Goal: Purchase product/service

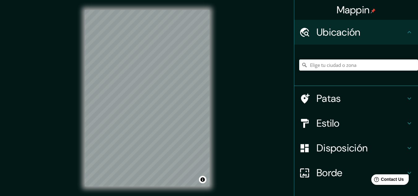
click at [378, 145] on h4 "Disposición" at bounding box center [360, 148] width 89 height 12
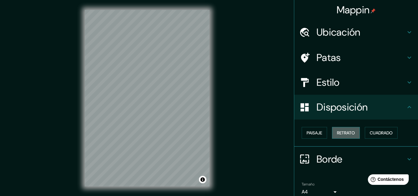
click at [337, 135] on font "Retrato" at bounding box center [346, 133] width 18 height 6
click at [313, 137] on button "Paisaje" at bounding box center [314, 133] width 25 height 12
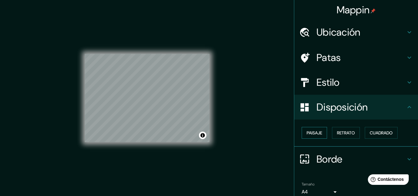
click at [310, 135] on font "Paisaje" at bounding box center [314, 133] width 15 height 6
click at [345, 134] on font "Retrato" at bounding box center [346, 133] width 18 height 6
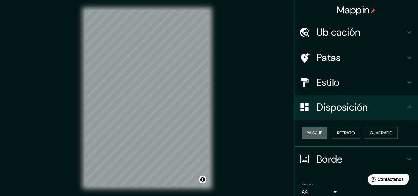
click at [310, 134] on font "Paisaje" at bounding box center [314, 133] width 15 height 6
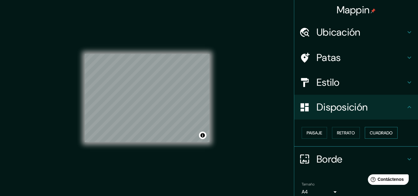
click at [365, 132] on button "Cuadrado" at bounding box center [381, 133] width 33 height 12
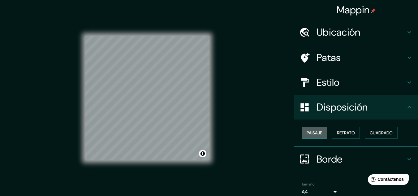
drag, startPoint x: 315, startPoint y: 137, endPoint x: 302, endPoint y: 135, distance: 13.1
click at [315, 137] on button "Paisaje" at bounding box center [314, 133] width 25 height 12
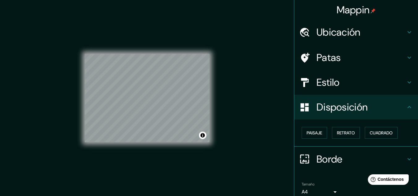
click at [327, 34] on font "Ubicación" at bounding box center [338, 32] width 44 height 13
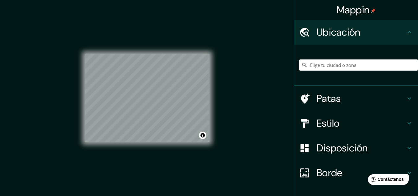
click at [318, 63] on input "Elige tu ciudad o zona" at bounding box center [358, 64] width 119 height 11
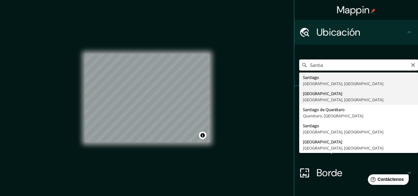
type input "[GEOGRAPHIC_DATA], [GEOGRAPHIC_DATA], [GEOGRAPHIC_DATA]"
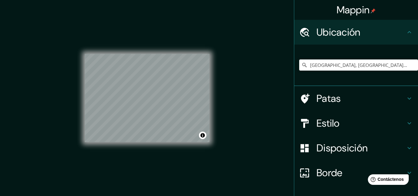
click at [173, 146] on div "© Mapbox © OpenStreetMap Improve this map" at bounding box center [147, 98] width 125 height 176
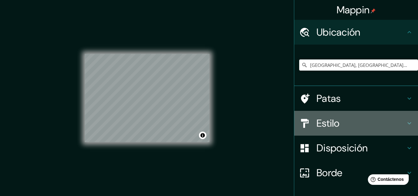
click at [341, 122] on h4 "Estilo" at bounding box center [360, 123] width 89 height 12
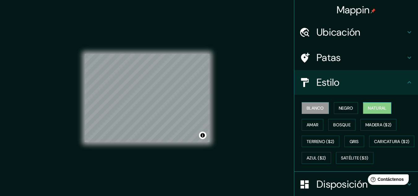
click at [368, 110] on font "Natural" at bounding box center [377, 108] width 19 height 6
click at [183, 142] on div "© Mapbox © OpenStreetMap Improve this map" at bounding box center [147, 98] width 125 height 176
click at [203, 133] on div "© Mapbox © OpenStreetMap Improve this map" at bounding box center [147, 98] width 125 height 88
click at [207, 144] on div "© Mapbox © OpenStreetMap Improve this map" at bounding box center [147, 98] width 125 height 176
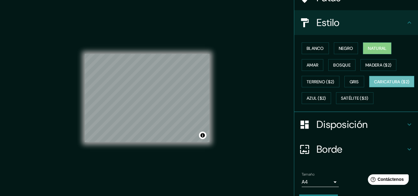
scroll to position [31, 0]
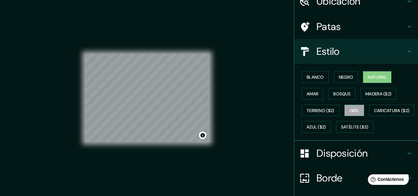
click at [350, 109] on font "Gris" at bounding box center [354, 111] width 9 height 6
click at [215, 134] on div "© Mapbox © OpenStreetMap Improve this map" at bounding box center [147, 98] width 144 height 196
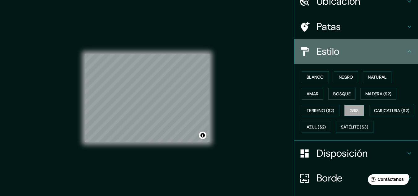
click at [366, 54] on h4 "Estilo" at bounding box center [360, 51] width 89 height 12
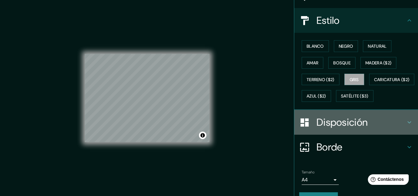
click at [358, 129] on font "Disposición" at bounding box center [341, 122] width 51 height 13
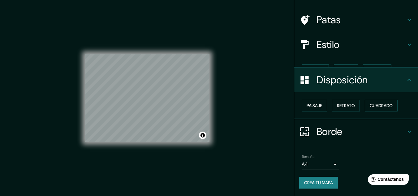
scroll to position [27, 0]
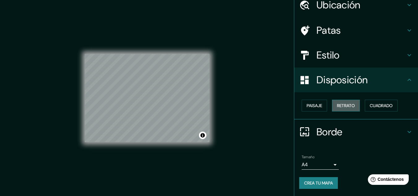
click at [348, 106] on font "Retrato" at bounding box center [346, 106] width 18 height 6
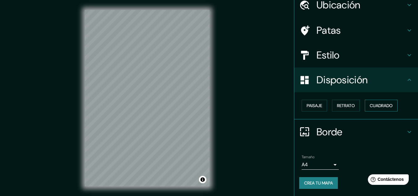
click at [365, 103] on button "Cuadrado" at bounding box center [381, 106] width 33 height 12
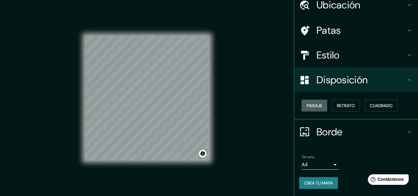
click at [315, 106] on font "Paisaje" at bounding box center [314, 106] width 15 height 6
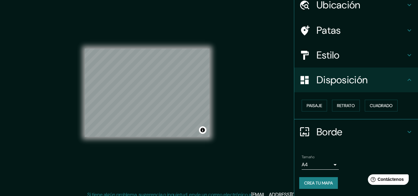
scroll to position [10, 0]
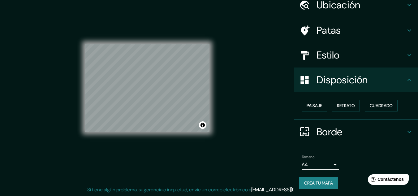
click at [334, 50] on font "Estilo" at bounding box center [327, 55] width 23 height 13
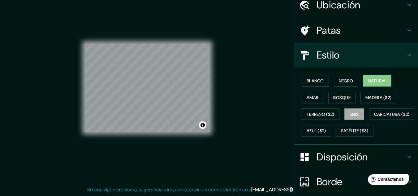
click at [368, 80] on font "Natural" at bounding box center [377, 81] width 19 height 6
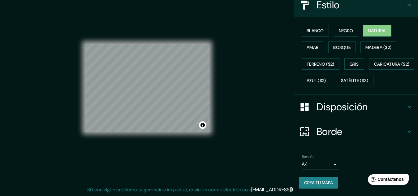
click at [350, 136] on h4 "Borde" at bounding box center [360, 131] width 89 height 12
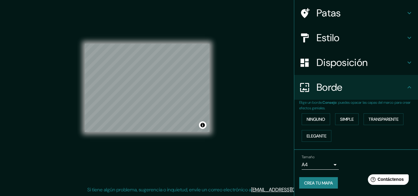
scroll to position [45, 0]
click at [344, 117] on font "Simple" at bounding box center [347, 119] width 14 height 6
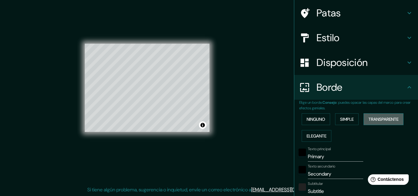
click at [375, 120] on font "Transparente" at bounding box center [383, 119] width 30 height 6
click at [350, 120] on font "Simple" at bounding box center [347, 119] width 14 height 6
click at [321, 136] on font "Elegante" at bounding box center [317, 136] width 20 height 6
click at [342, 121] on font "Simple" at bounding box center [347, 119] width 14 height 6
click at [327, 156] on input "Primary" at bounding box center [335, 157] width 55 height 10
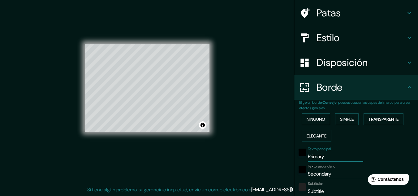
click at [327, 156] on input "Primary" at bounding box center [335, 157] width 55 height 10
type input "e"
type input "161"
type input "32"
type input "eS"
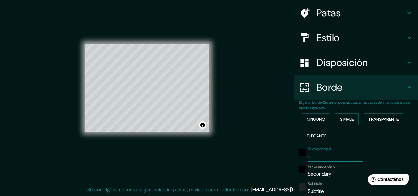
type input "161"
type input "32"
type input "e"
type input "161"
type input "32"
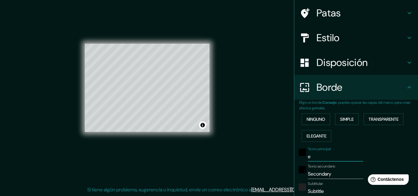
type input "161"
type input "32"
click at [327, 177] on input "Secondary" at bounding box center [335, 174] width 55 height 10
type input "E"
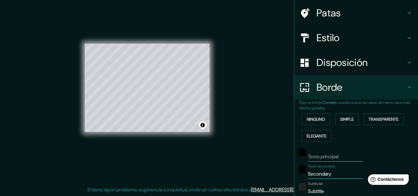
type input "161"
type input "32"
type input "Es"
type input "161"
type input "32"
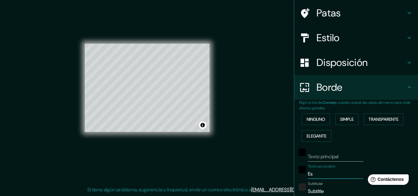
type input "Esp"
type input "161"
type input "32"
type input "Espa"
type input "161"
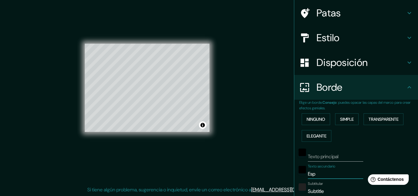
type input "32"
type input "Espac"
type input "161"
type input "32"
type input "Espaci"
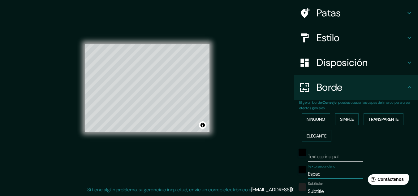
type input "161"
type input "32"
type input "Espacio"
type input "161"
type input "32"
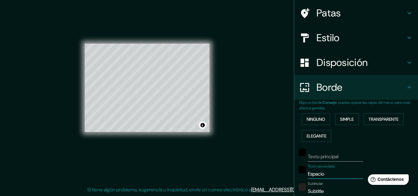
type input "Espacio"
type input "161"
type input "32"
type input "Espacio P"
type input "161"
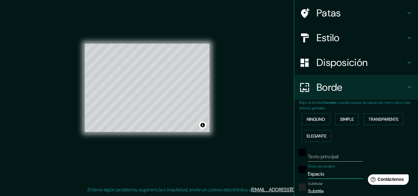
type input "32"
type input "Espacio Pe"
type input "161"
type input "32"
type input "Espacio Per"
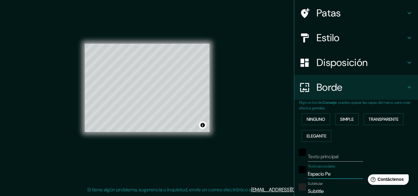
type input "161"
type input "32"
type input "Espacio Perc"
type input "161"
type input "32"
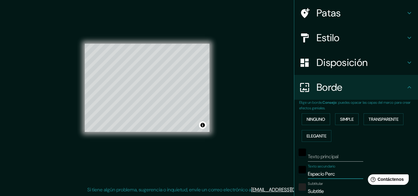
type input "Espacio Perce"
type input "161"
type input "32"
type input "Espacio Percep"
type input "161"
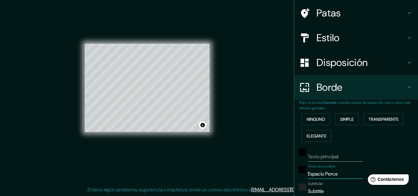
type input "32"
type input "Espacio Percept"
type input "161"
type input "32"
type input "Espacio Perceptu"
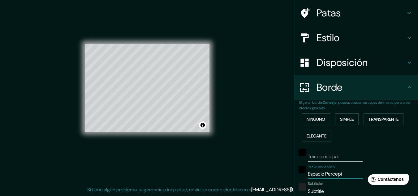
type input "161"
type input "32"
type input "Espacio Perceptua"
type input "161"
type input "32"
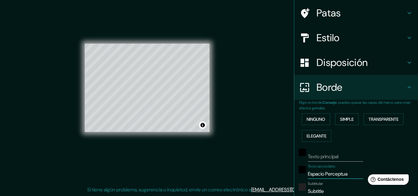
type input "Espacio Perceptual"
type input "161"
type input "32"
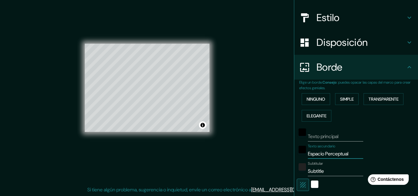
scroll to position [75, 0]
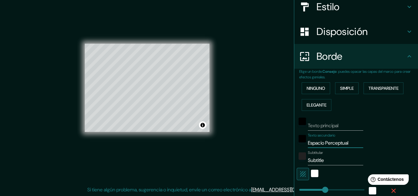
drag, startPoint x: 350, startPoint y: 144, endPoint x: 295, endPoint y: 147, distance: 54.9
click at [297, 147] on div "Texto secundario Espacio Perceptual" at bounding box center [347, 140] width 101 height 15
type input "M"
type input "161"
type input "32"
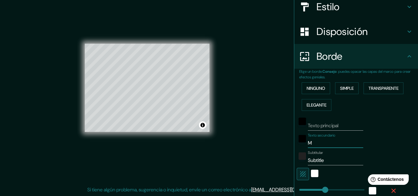
type input "MO"
type input "161"
type input "32"
type input "MOR"
type input "161"
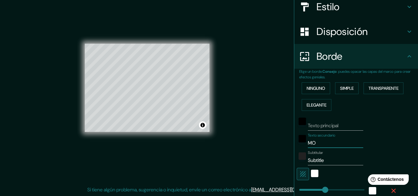
type input "32"
type input "MORF"
type input "161"
type input "32"
type input "MORFO"
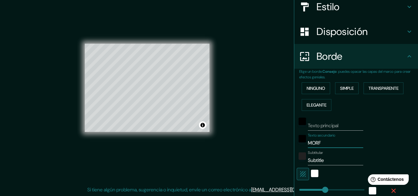
type input "161"
type input "32"
type input "MORFOL"
type input "161"
type input "32"
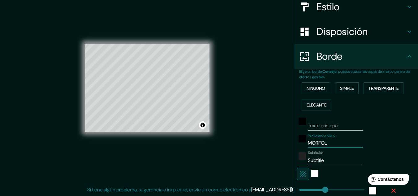
type input "MORFOLO"
type input "161"
type input "32"
type input "MORFOLOG"
type input "161"
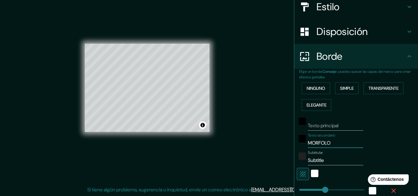
type input "32"
type input "MORFOLOGI"
type input "161"
type input "32"
type input "MORFOLOGIA"
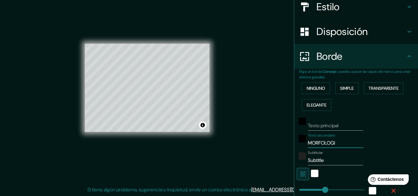
type input "161"
type input "32"
type input "MORFOLOGIA"
type input "161"
type input "32"
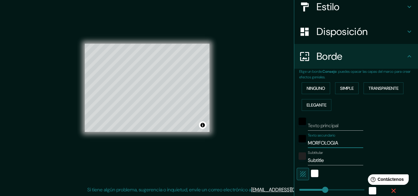
type input "MORFOLOGIA i"
type input "161"
type input "32"
type input "MORFOLOGIA ii"
type input "161"
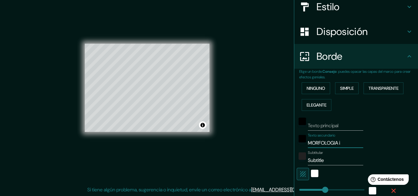
type input "32"
type input "MORFOLOGIA iii"
type input "161"
type input "32"
type input "MORFOLOGIA ii"
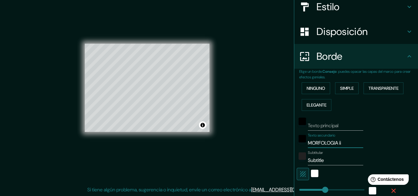
type input "161"
type input "32"
type input "MORFOLOGIA i"
type input "161"
type input "32"
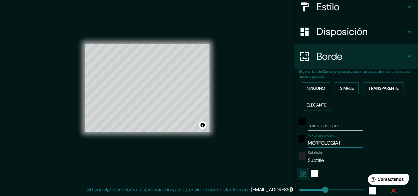
type input "MORFOLOGIA"
type input "161"
type input "32"
type input "MORFOLOGIA I"
type input "161"
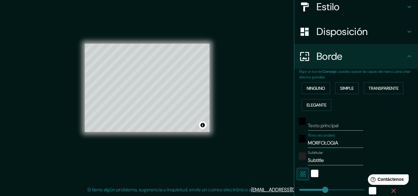
type input "32"
type input "MORFOLOGIA II"
type input "161"
type input "32"
type input "MORFOLOGIA III"
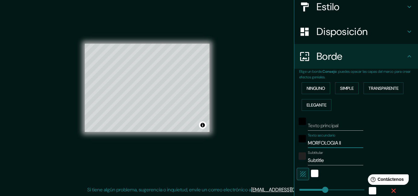
type input "161"
type input "32"
type input "MORFOLOGIA II"
type input "161"
type input "32"
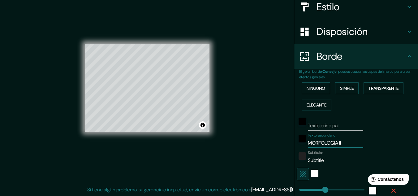
type input "MORFOLOGIA I"
type input "161"
type input "32"
type input "MORFOLOGIA"
type input "161"
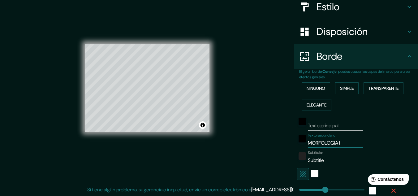
type input "32"
type input "MORFOLOGIA l"
type input "161"
type input "32"
type input "MORFOLOGIA ll"
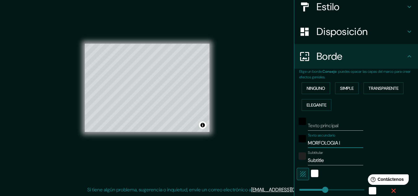
type input "161"
type input "32"
type input "MORFOLOGIA lll"
type input "161"
type input "32"
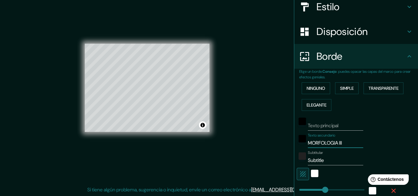
type input "MORFOLOGIA lll"
click at [332, 161] on input "Subtitle" at bounding box center [335, 160] width 55 height 10
type input "F"
type input "161"
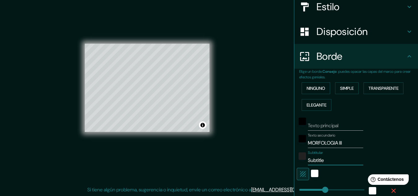
type input "32"
type input "Fr"
type input "161"
type input "32"
type input "Fru"
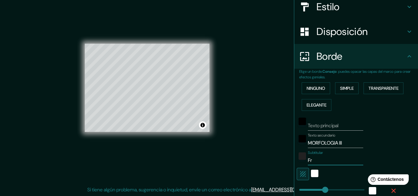
type input "161"
type input "32"
type input "Frup"
type input "161"
type input "32"
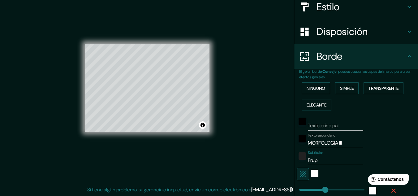
type input "Frupo"
type input "161"
type input "32"
type input "Frup"
type input "161"
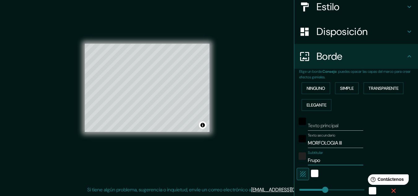
type input "32"
type input "Fru"
type input "161"
type input "32"
type input "Fr"
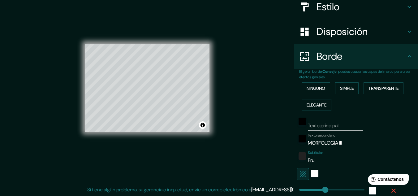
type input "161"
type input "32"
type input "F"
type input "161"
type input "32"
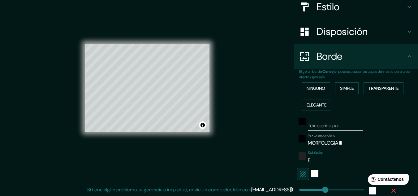
type input "161"
type input "32"
type input "G"
type input "161"
type input "32"
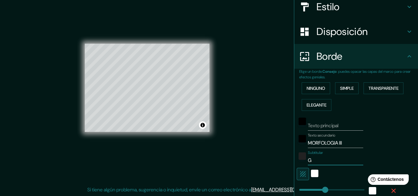
type input "Gr"
type input "161"
type input "32"
type input "Gru"
type input "161"
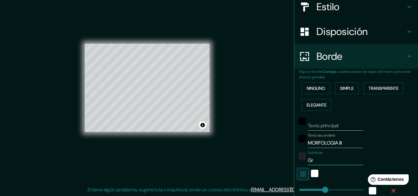
type input "32"
type input "Grup"
type input "161"
type input "32"
type input "Grupo"
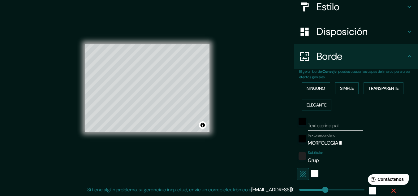
type input "161"
type input "32"
type input "Grupo"
type input "161"
type input "32"
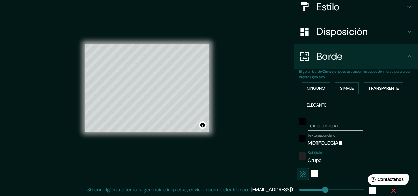
type input "Grupo 3"
type input "161"
type input "32"
type input "Grupo 3"
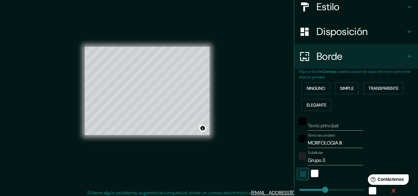
scroll to position [0, 0]
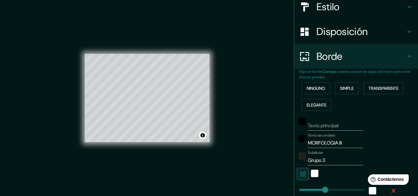
click at [226, 164] on div "Mappin Ubicación [GEOGRAPHIC_DATA], [GEOGRAPHIC_DATA], [GEOGRAPHIC_DATA] Patas …" at bounding box center [209, 103] width 418 height 206
type input "161"
click at [311, 174] on div "blanco" at bounding box center [314, 172] width 7 height 7
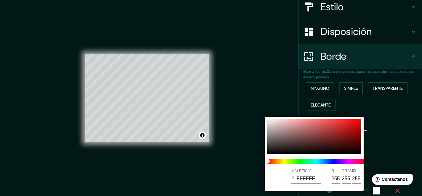
click at [382, 167] on div at bounding box center [211, 98] width 422 height 196
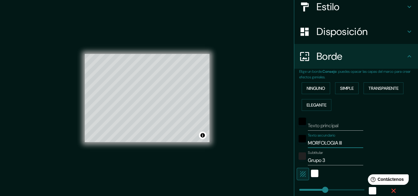
click at [342, 143] on input "MORFOLOGIA lll" at bounding box center [335, 143] width 55 height 10
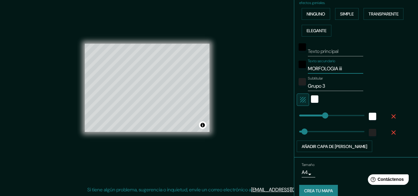
scroll to position [158, 0]
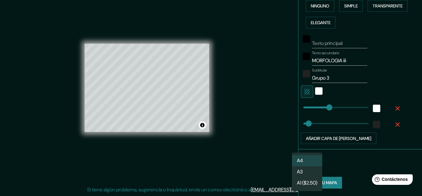
click at [305, 165] on body "Mappin Ubicación [GEOGRAPHIC_DATA], [GEOGRAPHIC_DATA], [GEOGRAPHIC_DATA] Patas …" at bounding box center [211, 88] width 422 height 196
click at [306, 169] on li "A3" at bounding box center [307, 171] width 30 height 11
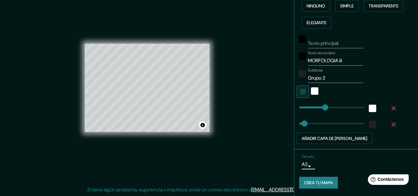
click at [342, 41] on input "Texto principal" at bounding box center [335, 43] width 55 height 10
click at [395, 68] on div "Texto principal Texto secundario MORFOLOGIA iii Subtitular Grupo 3 Añadir capa …" at bounding box center [358, 87] width 119 height 113
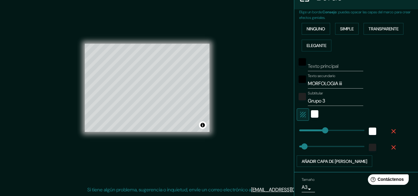
scroll to position [96, 0]
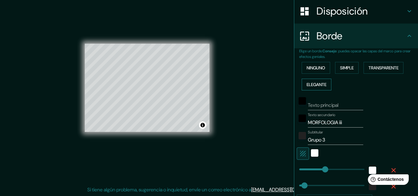
click at [314, 87] on font "Elegante" at bounding box center [317, 84] width 20 height 8
click at [340, 68] on font "Simple" at bounding box center [347, 68] width 14 height 6
click at [316, 68] on font "Ninguno" at bounding box center [316, 68] width 19 height 6
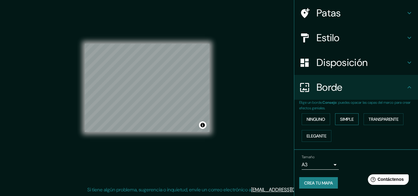
click at [345, 116] on font "Simple" at bounding box center [347, 119] width 14 height 8
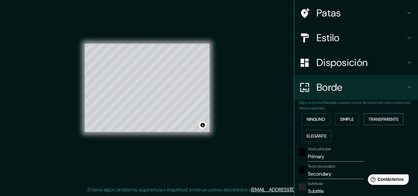
click at [376, 116] on font "Transparente" at bounding box center [383, 119] width 30 height 8
click at [330, 160] on input "Primary" at bounding box center [335, 157] width 55 height 10
click at [332, 173] on input "Secondary" at bounding box center [335, 174] width 55 height 10
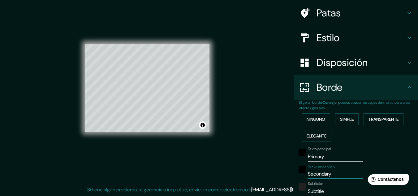
click at [324, 161] on input "Primary" at bounding box center [335, 157] width 55 height 10
drag, startPoint x: 324, startPoint y: 156, endPoint x: 292, endPoint y: 159, distance: 32.3
click at [294, 159] on div "Elige un borde. Consejo : puedes opacar las capas del marco para crear efectos …" at bounding box center [356, 181] width 124 height 163
drag, startPoint x: 334, startPoint y: 175, endPoint x: 285, endPoint y: 175, distance: 49.2
click at [285, 175] on div "Mappin Ubicación [GEOGRAPHIC_DATA], [GEOGRAPHIC_DATA], [GEOGRAPHIC_DATA] Patas …" at bounding box center [209, 93] width 418 height 206
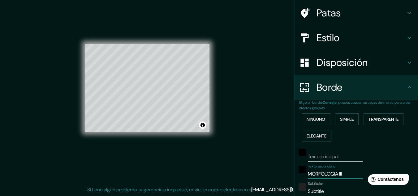
scroll to position [75, 0]
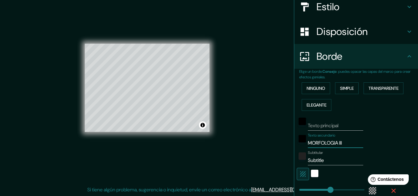
click at [328, 158] on input "Subtitle" at bounding box center [335, 160] width 55 height 10
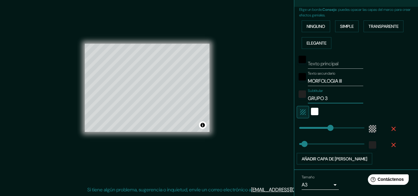
scroll to position [158, 0]
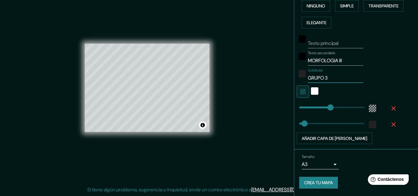
click at [322, 183] on font "Crea tu mapa" at bounding box center [318, 183] width 29 height 6
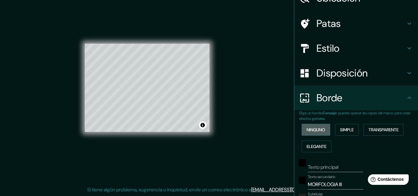
click at [316, 130] on font "Ninguno" at bounding box center [316, 130] width 19 height 6
